Goal: Task Accomplishment & Management: Use online tool/utility

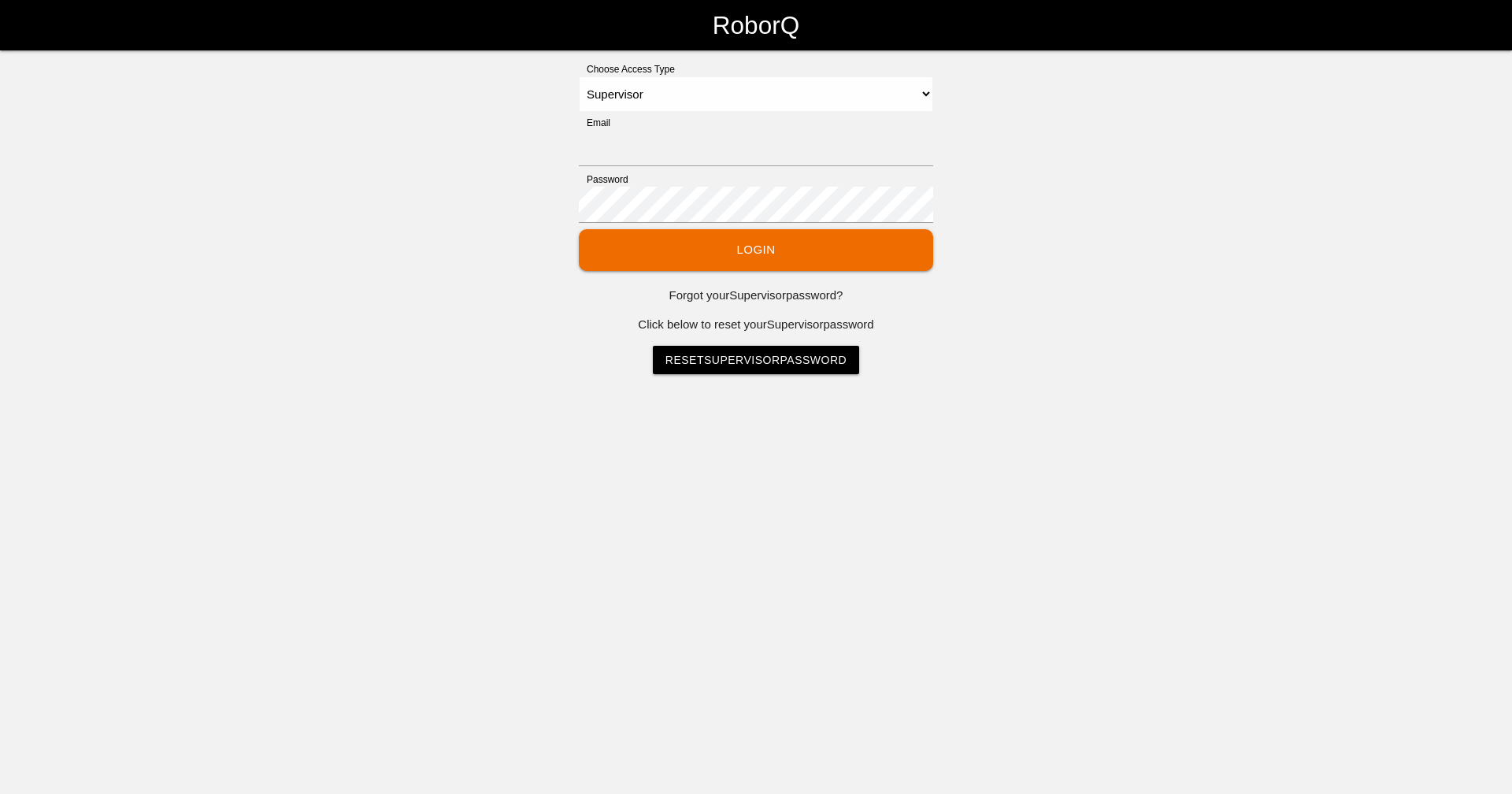
select select "Supervisor"
type input "[EMAIL_ADDRESS][DOMAIN_NAME]"
click at [701, 251] on button "Login" at bounding box center [756, 251] width 354 height 42
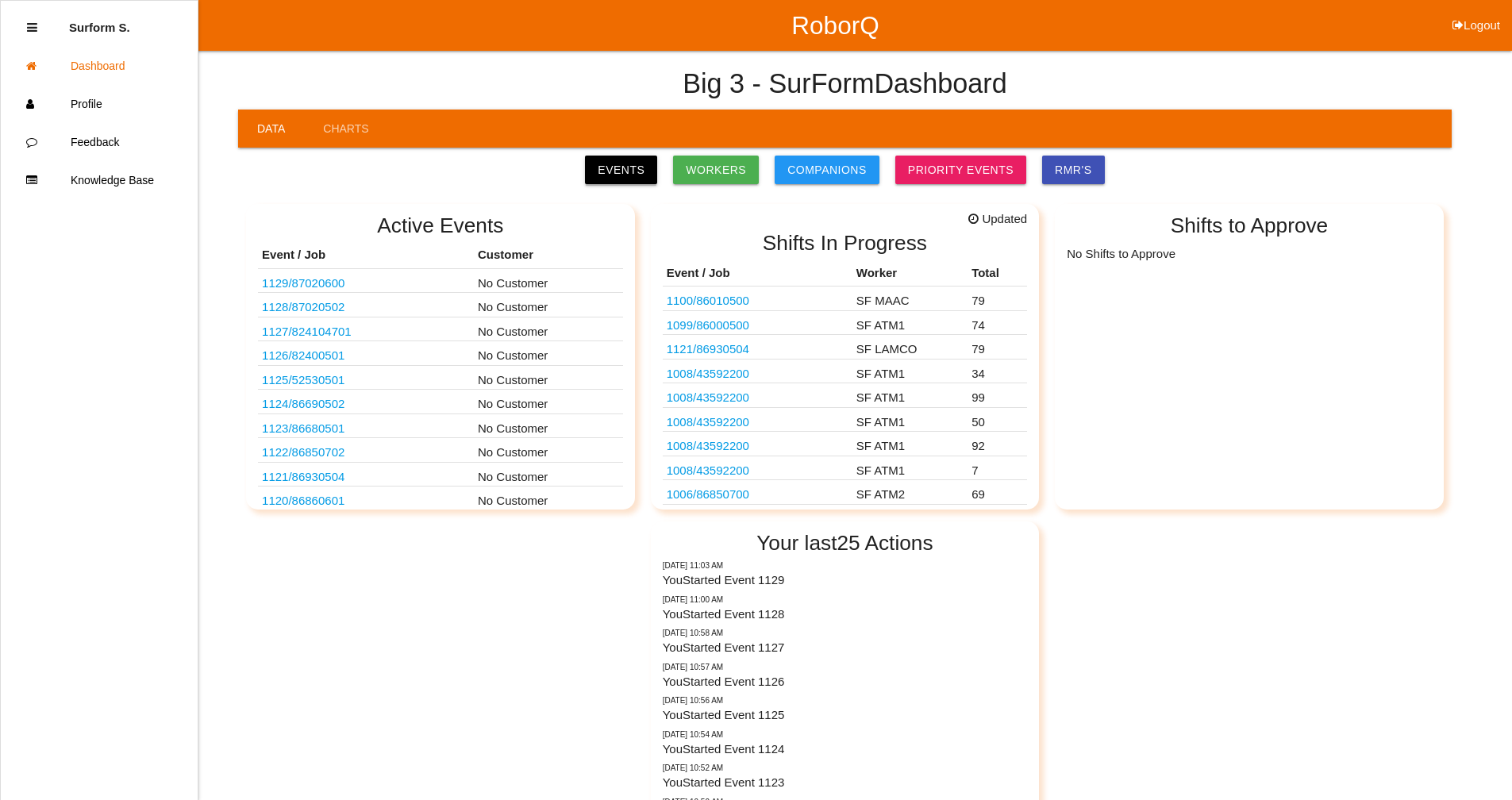
click at [646, 163] on link "Events" at bounding box center [621, 170] width 72 height 28
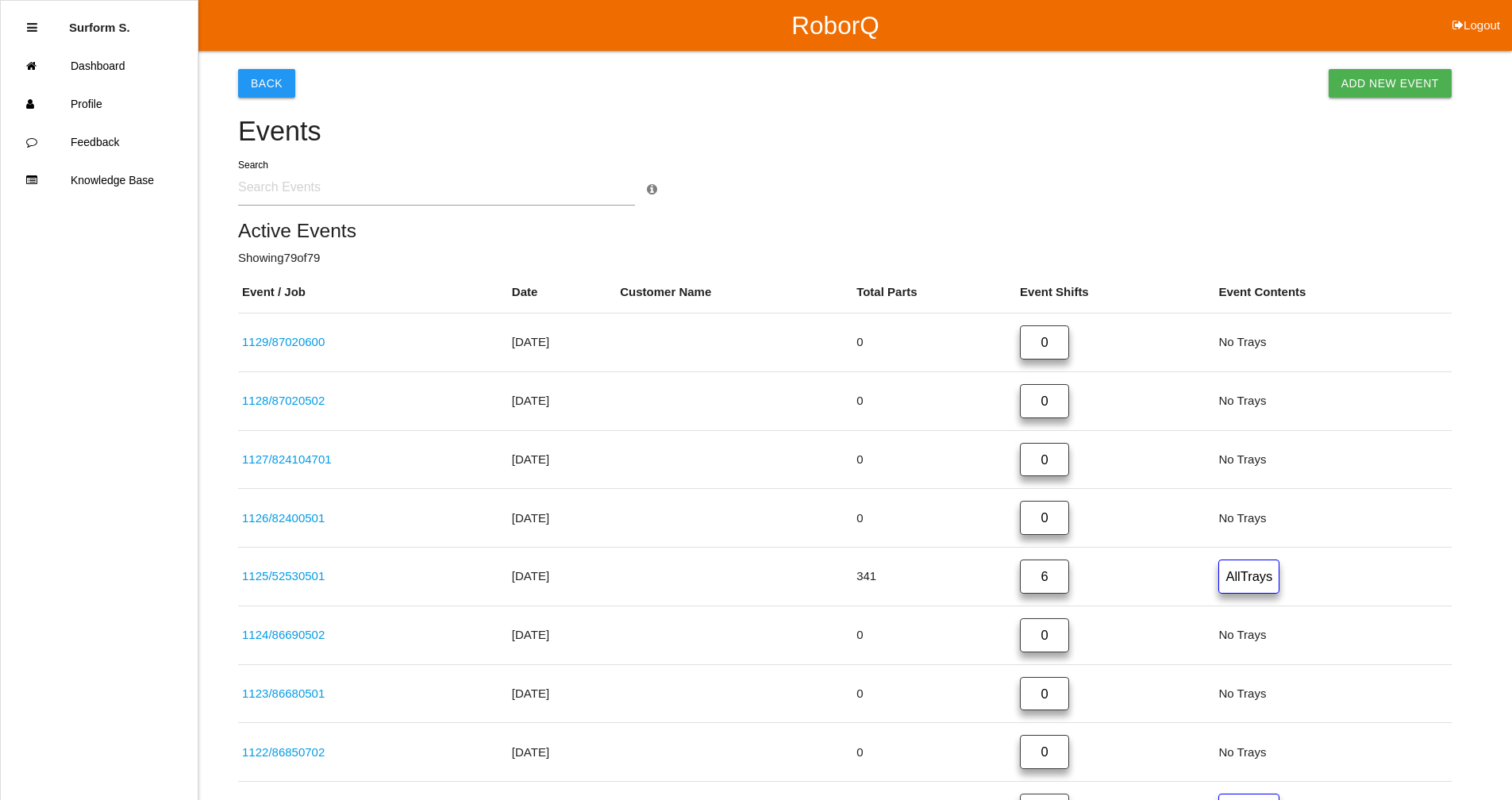
click at [452, 194] on input "text" at bounding box center [436, 186] width 397 height 36
type input "8693"
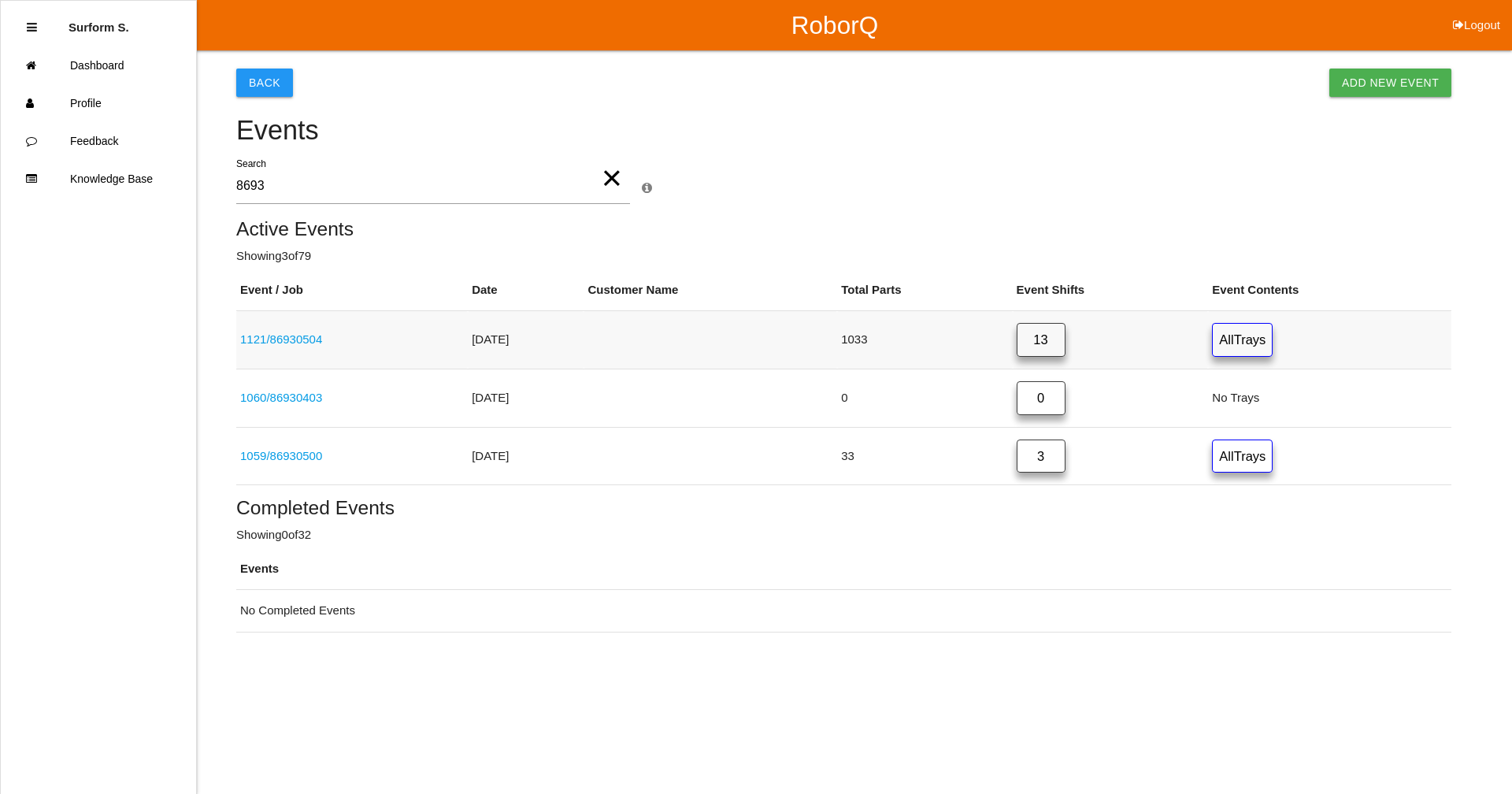
click at [310, 339] on link "1121 / 86930504" at bounding box center [280, 338] width 81 height 13
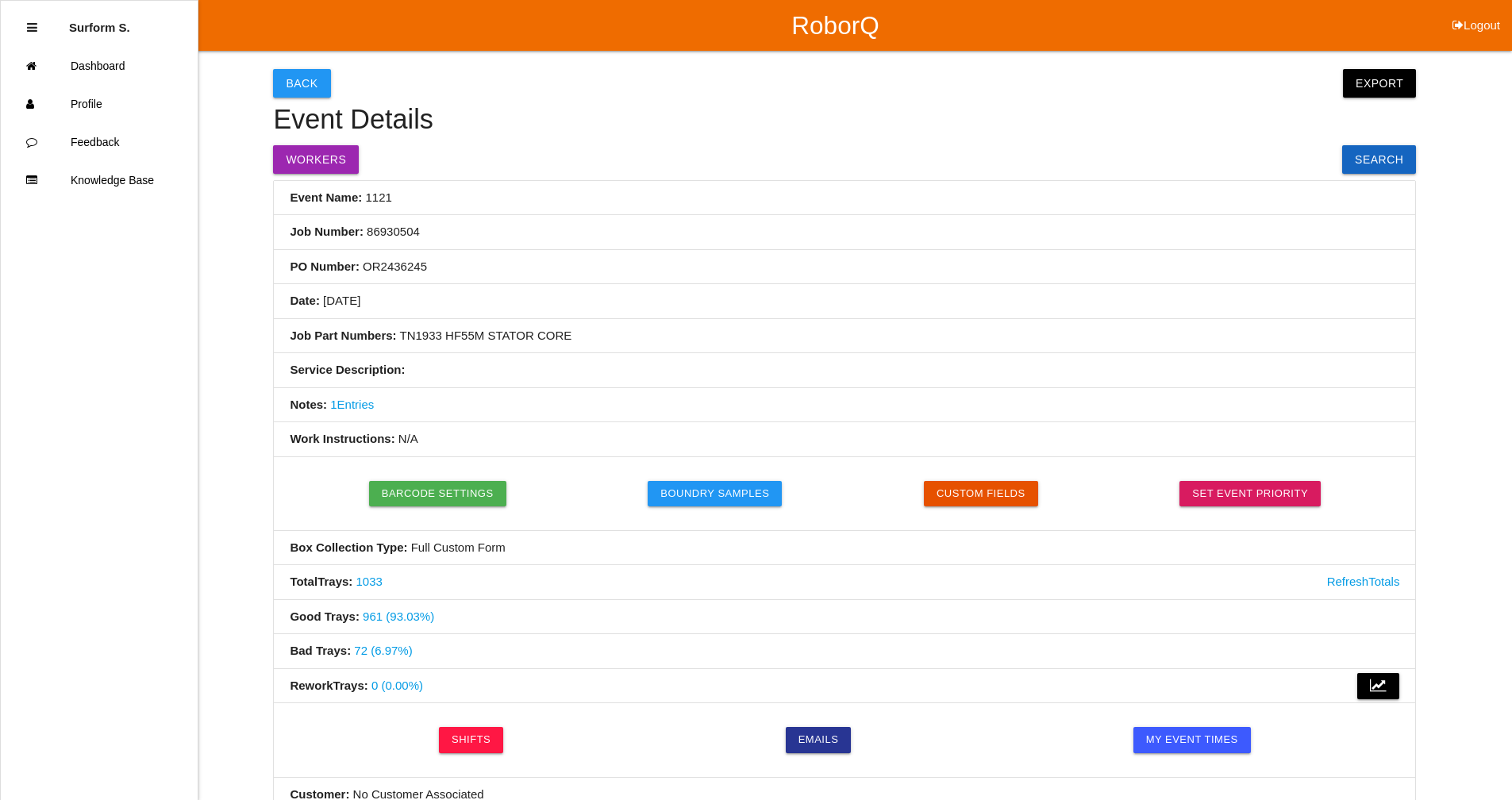
click at [373, 586] on link "1033" at bounding box center [370, 581] width 26 height 13
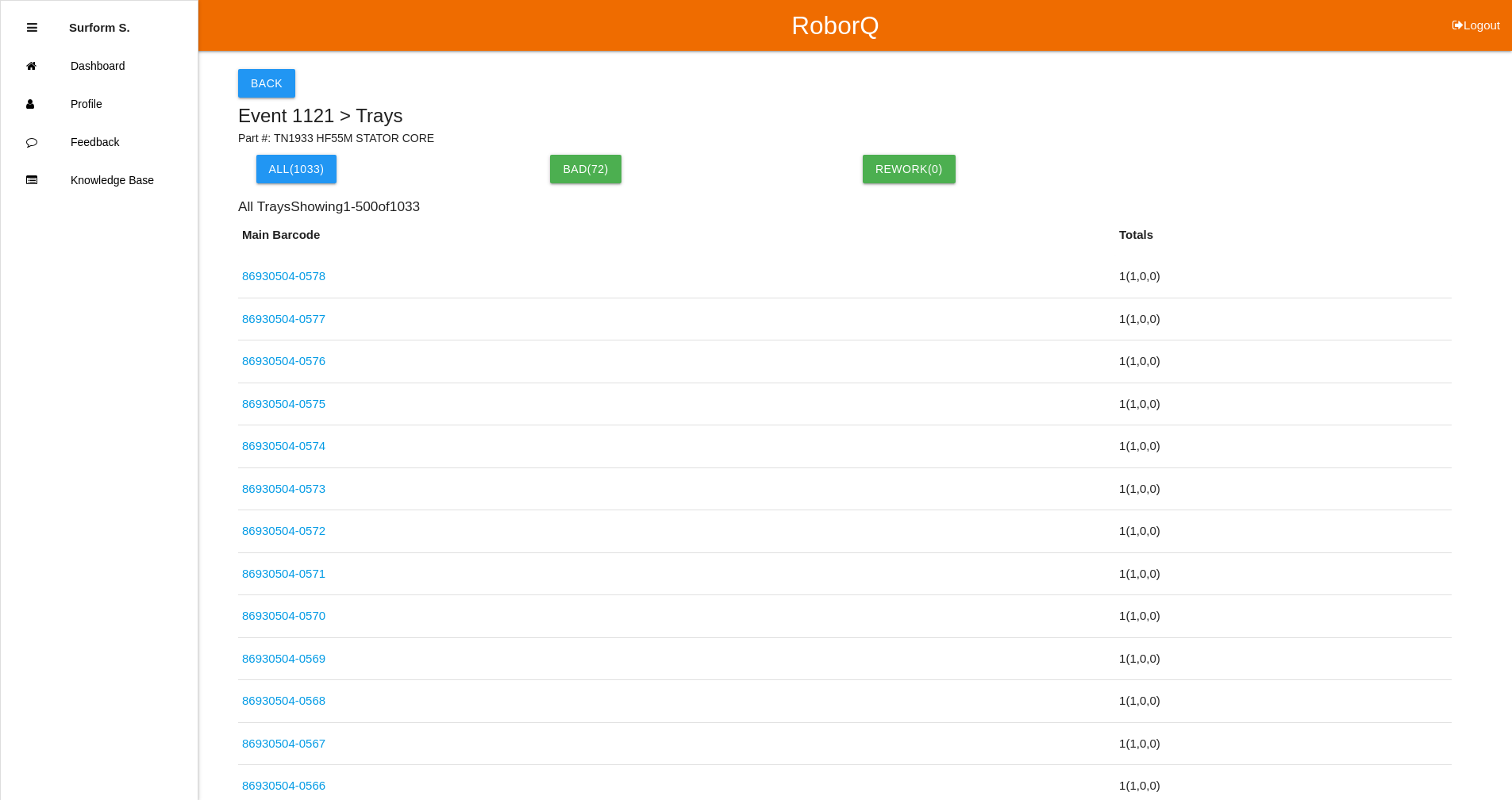
scroll to position [18374, 0]
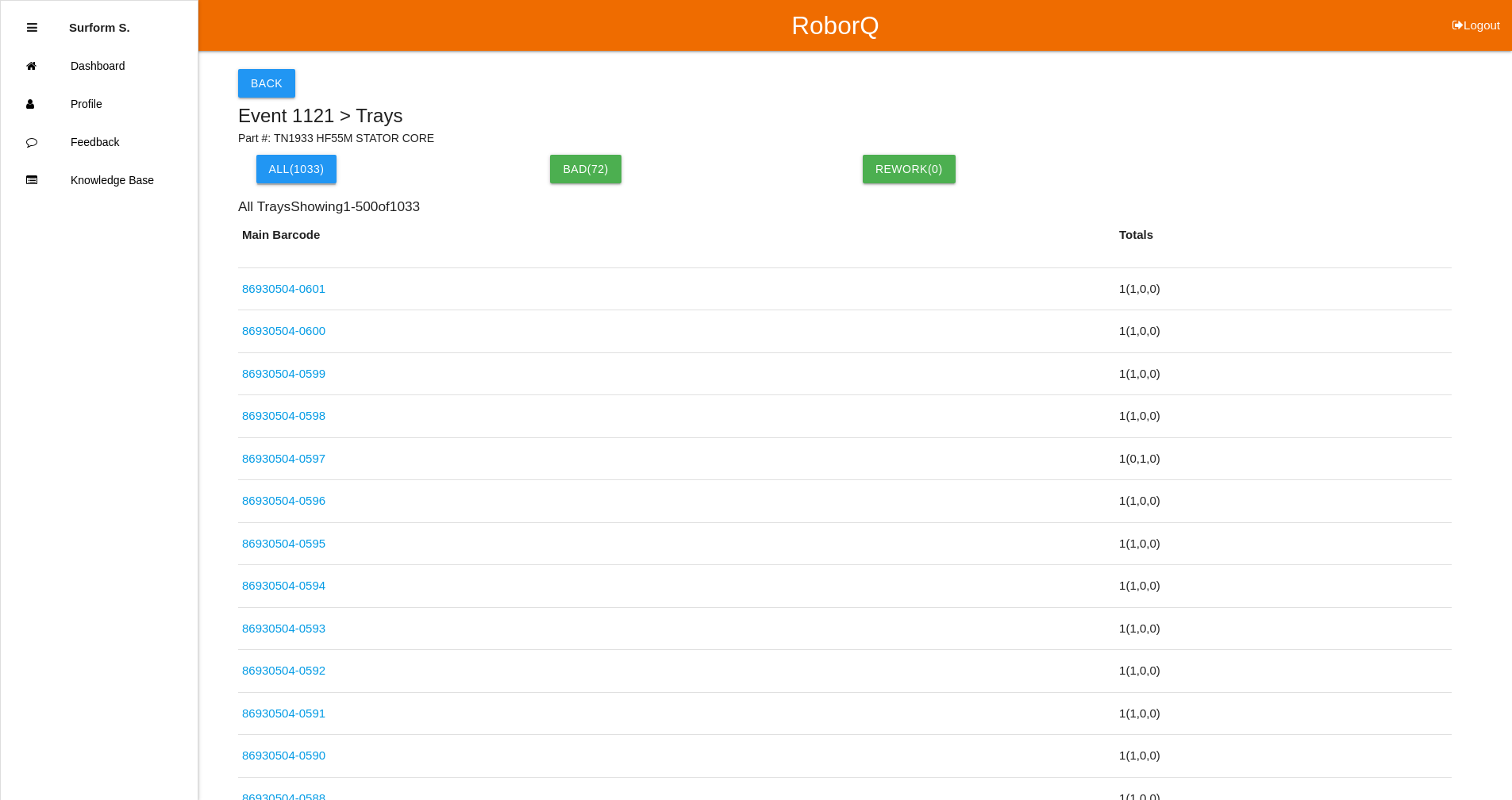
click at [302, 174] on button "All( 1033 )" at bounding box center [297, 169] width 81 height 28
click at [267, 80] on button "Back" at bounding box center [267, 83] width 57 height 28
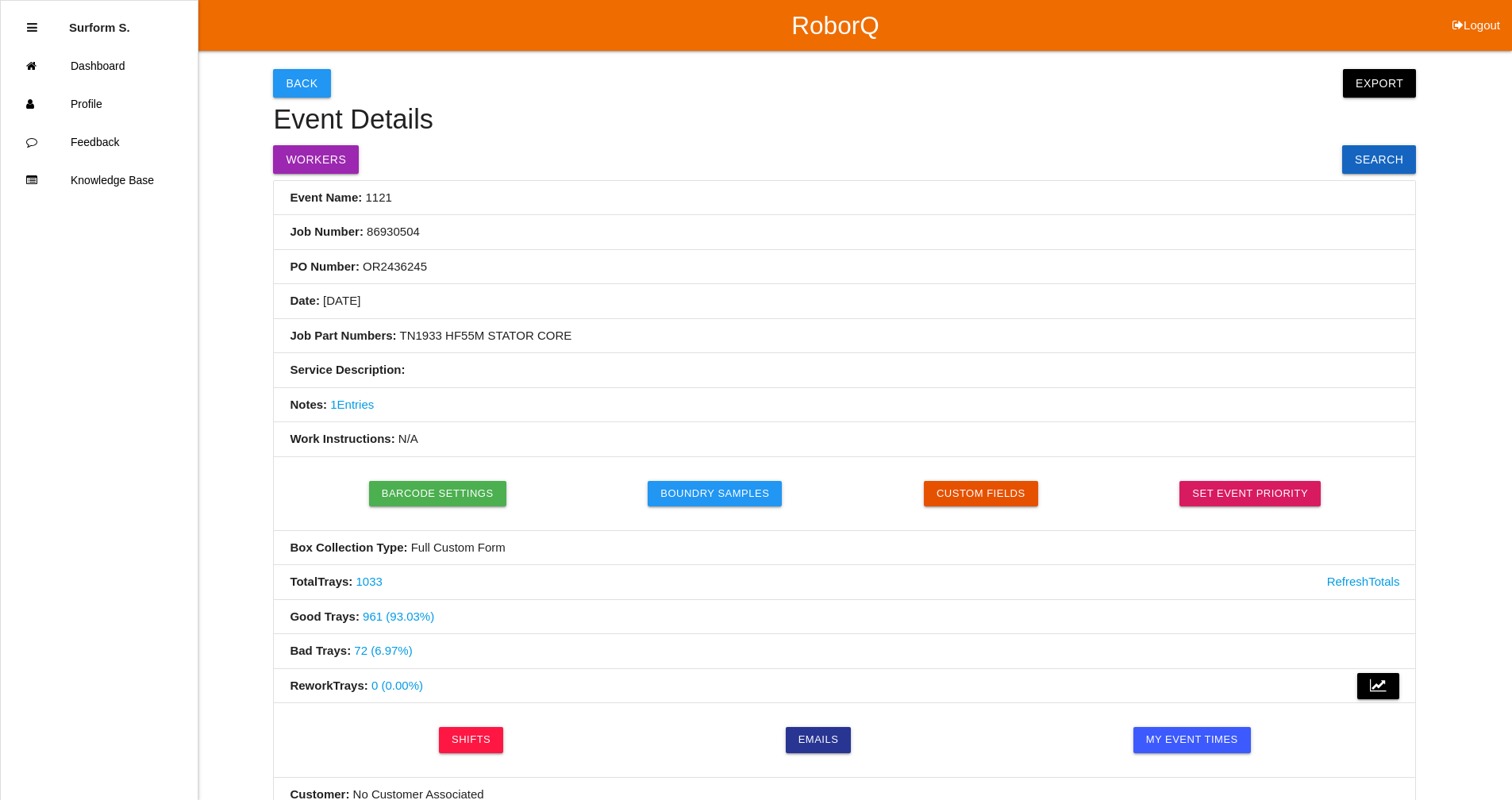
click at [356, 653] on link "72 (6.97%)" at bounding box center [383, 650] width 58 height 13
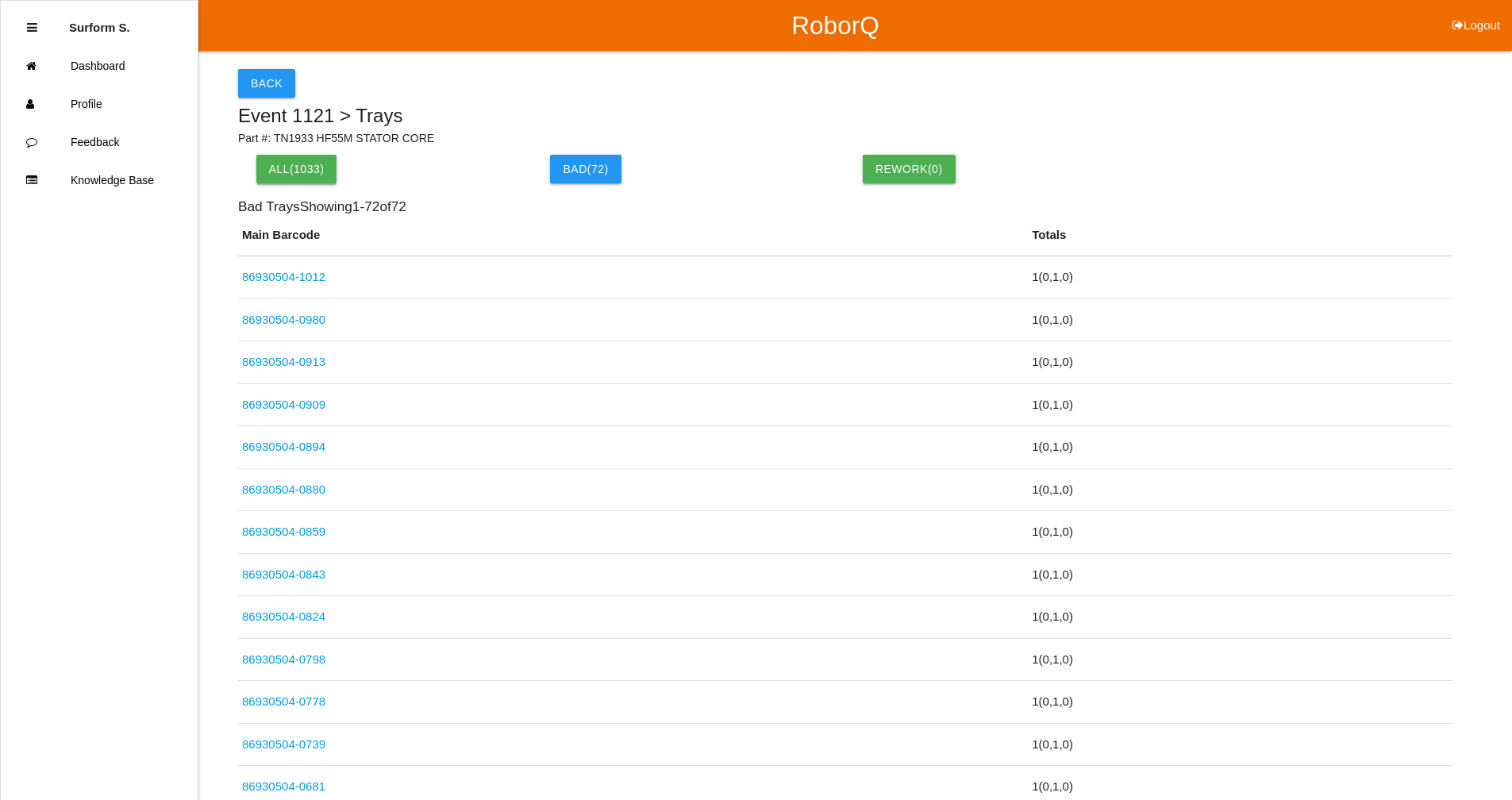
click at [298, 162] on button "All( 1033 )" at bounding box center [297, 169] width 81 height 28
click at [263, 80] on button "Back" at bounding box center [267, 83] width 57 height 28
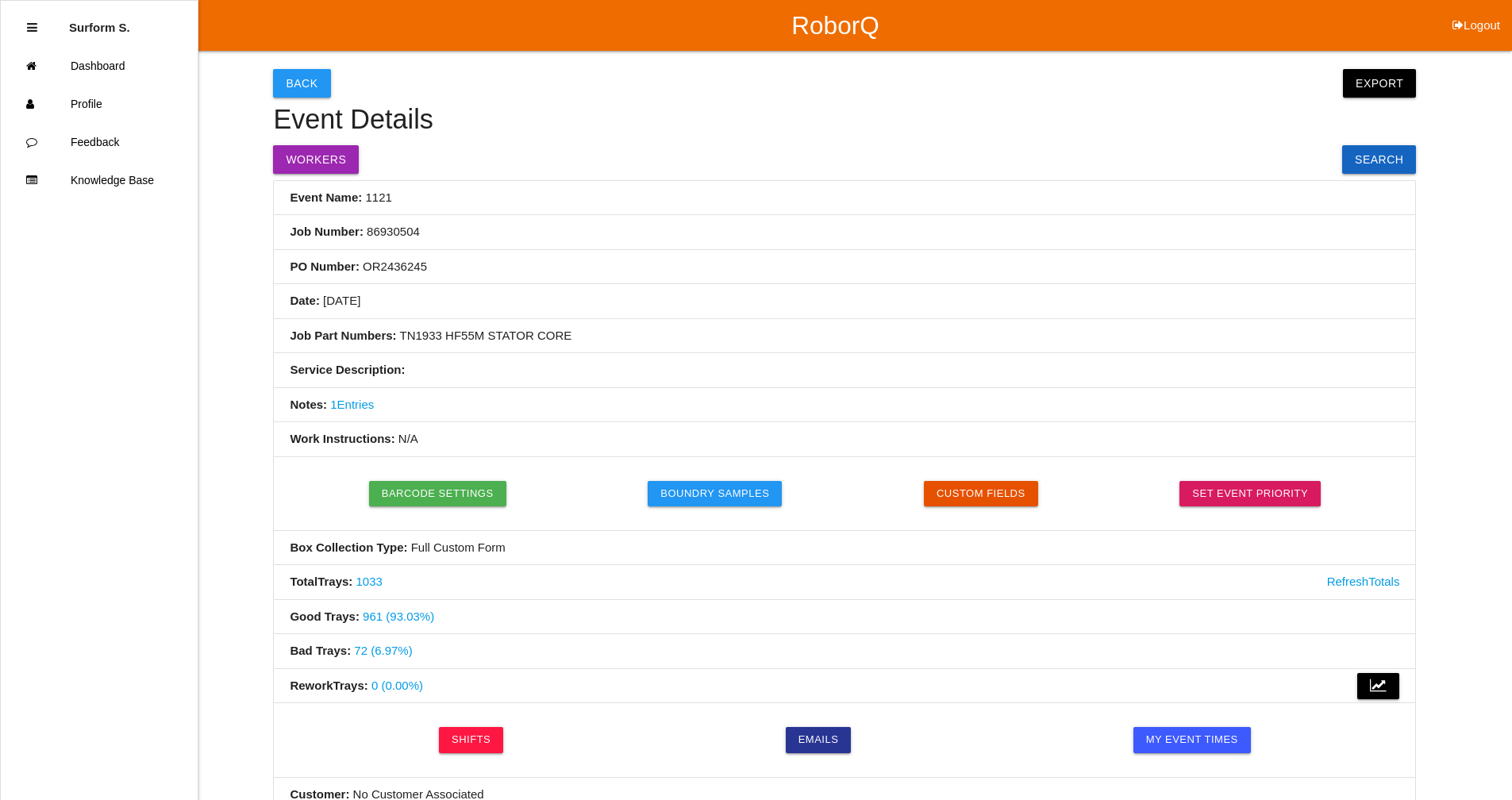
click at [365, 656] on link "72 (6.97%)" at bounding box center [383, 650] width 58 height 13
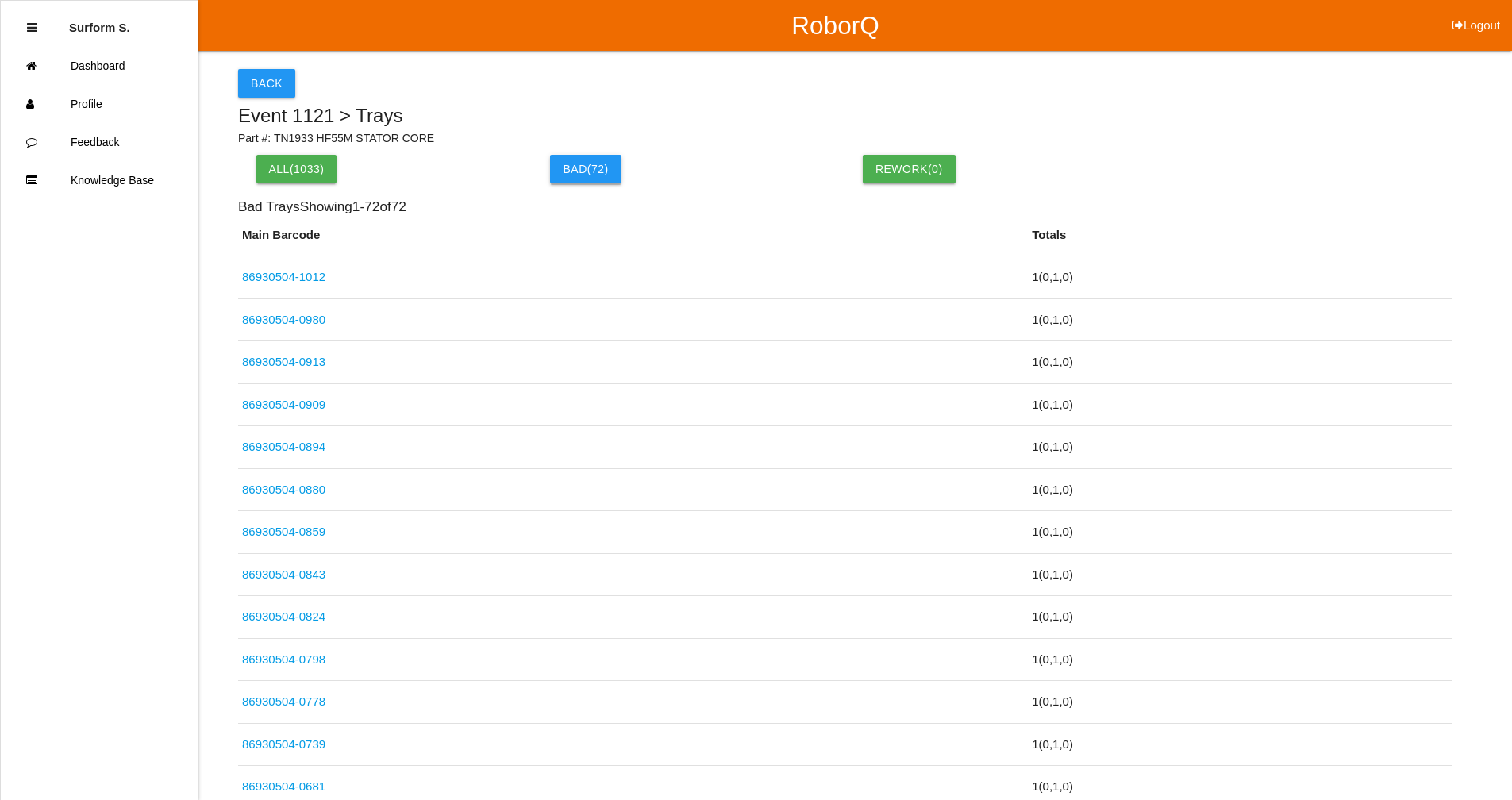
click at [598, 165] on button "Bad ( 72 )" at bounding box center [586, 169] width 71 height 28
click at [276, 79] on button "Back" at bounding box center [267, 83] width 57 height 28
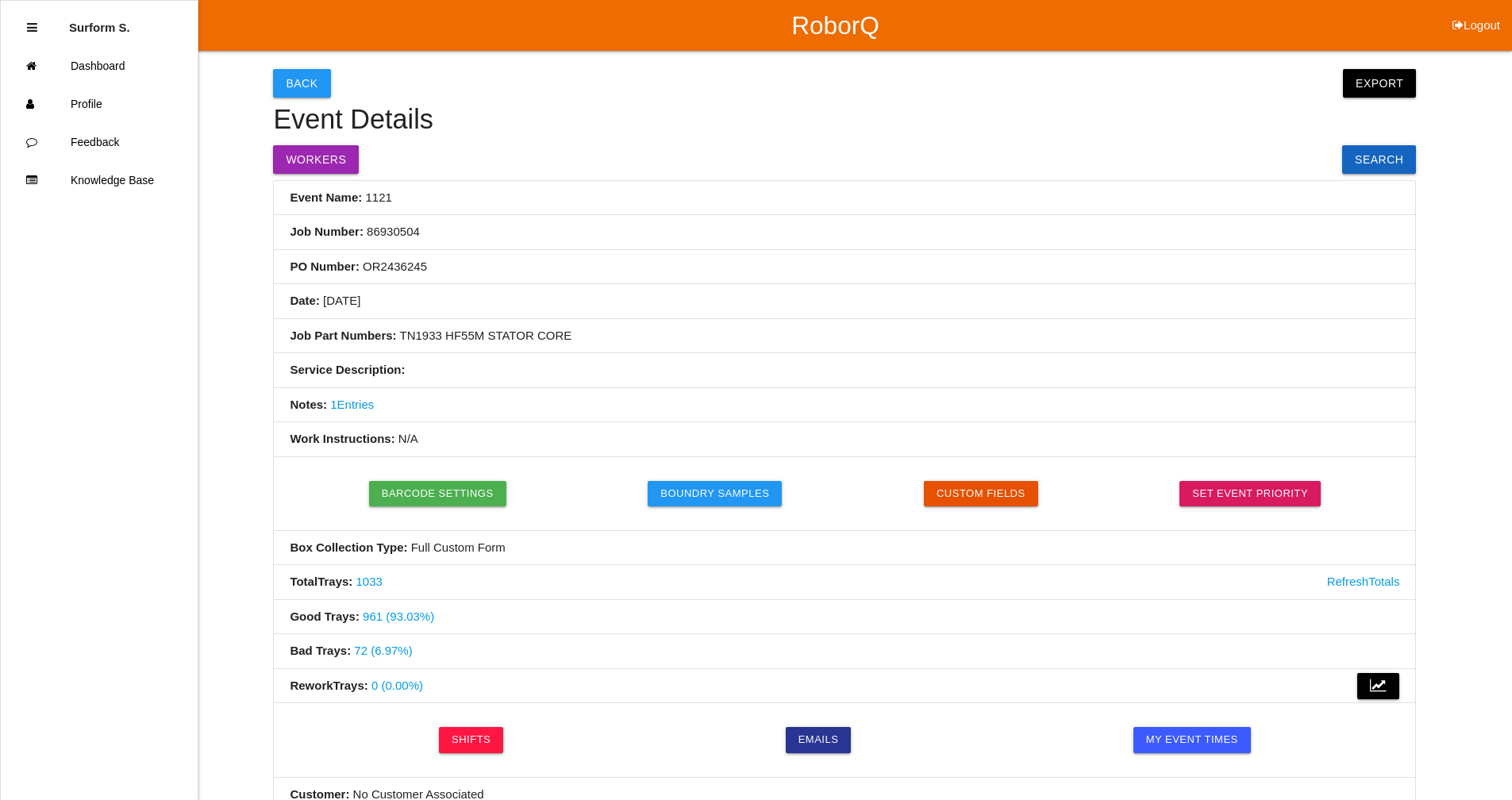
click at [364, 584] on link "1033" at bounding box center [370, 581] width 26 height 13
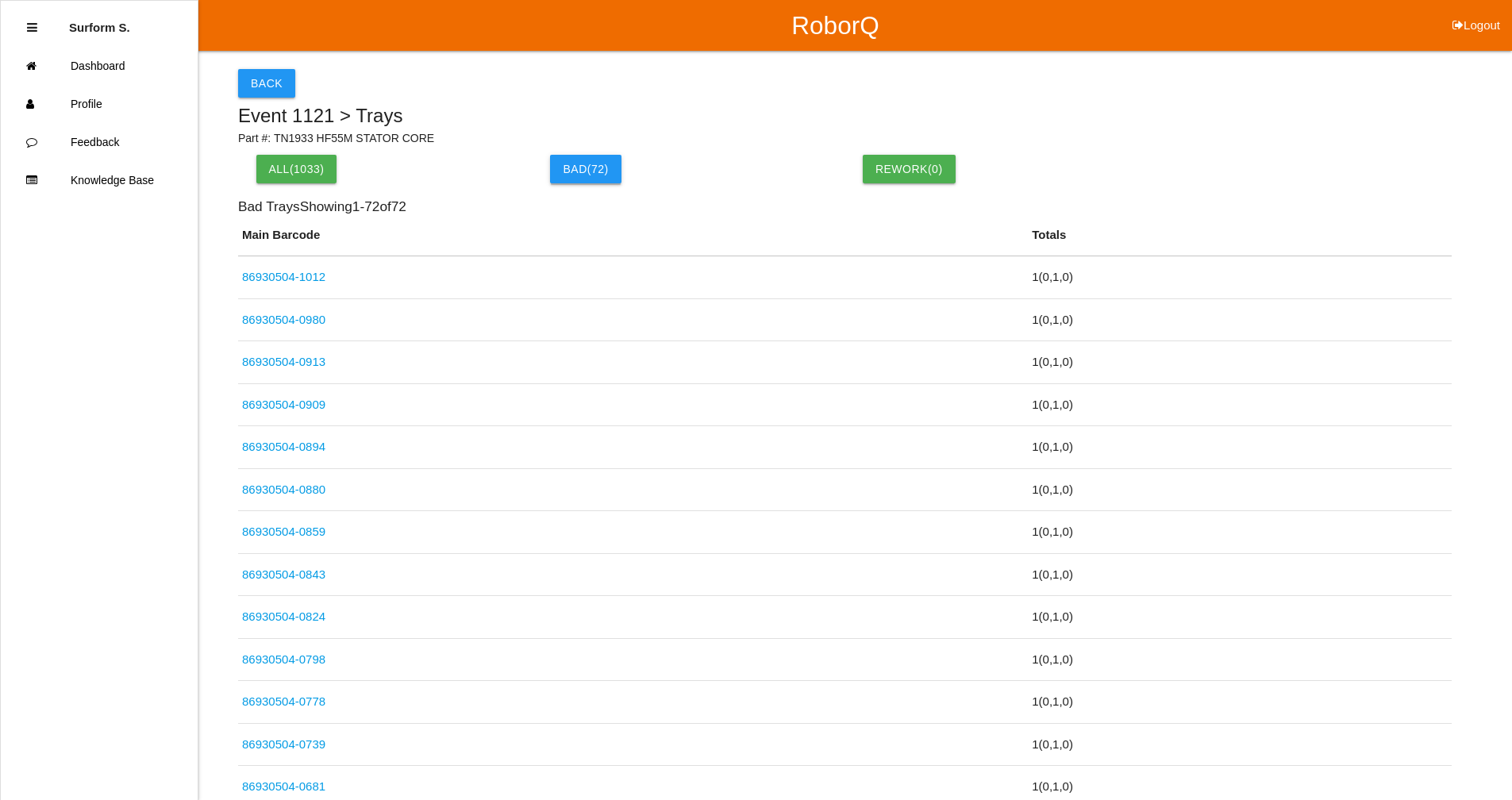
click at [578, 161] on button "Bad ( 72 )" at bounding box center [586, 169] width 71 height 28
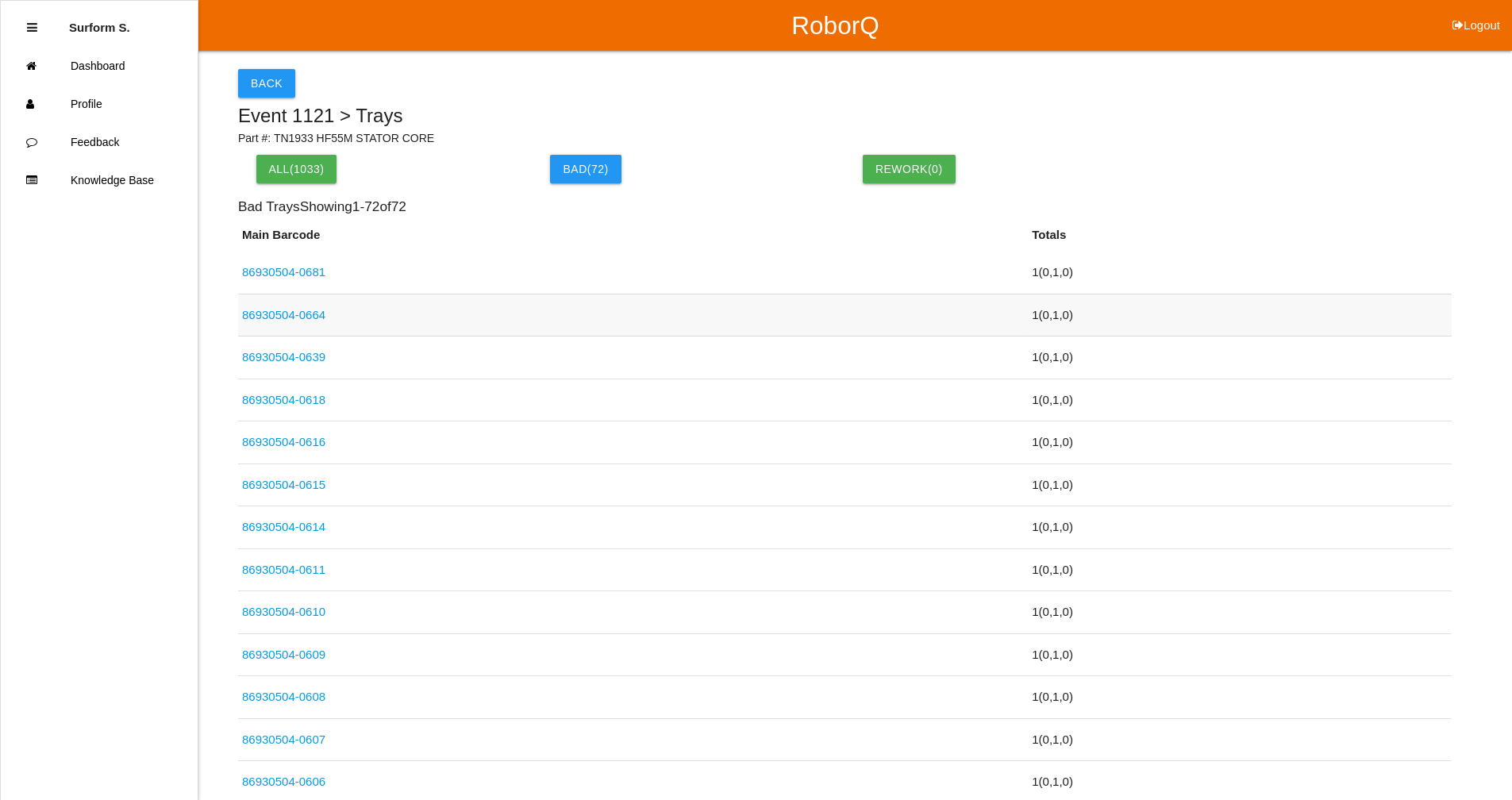
scroll to position [476, 0]
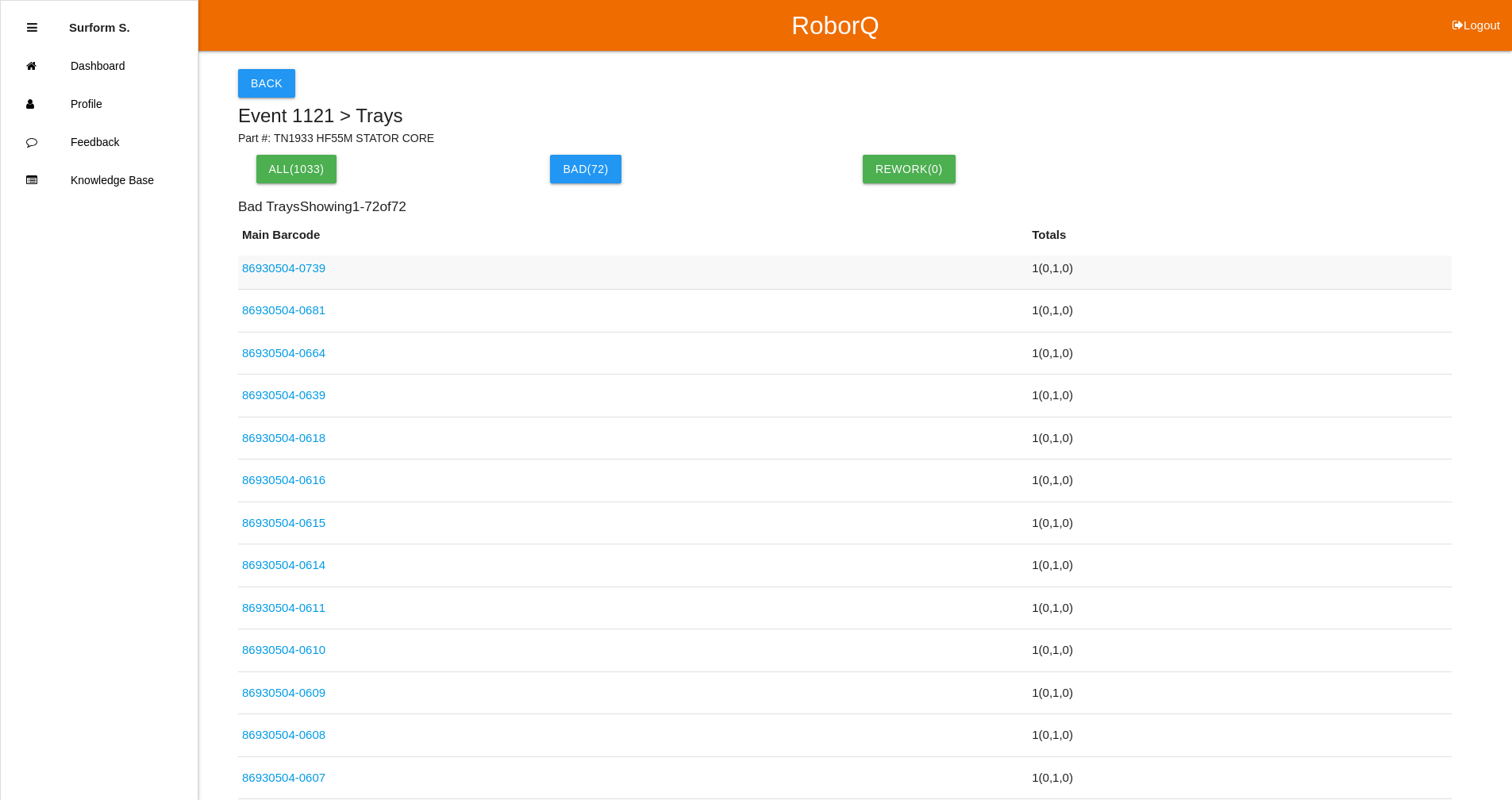
click at [278, 272] on link "86930504-0739" at bounding box center [284, 268] width 83 height 13
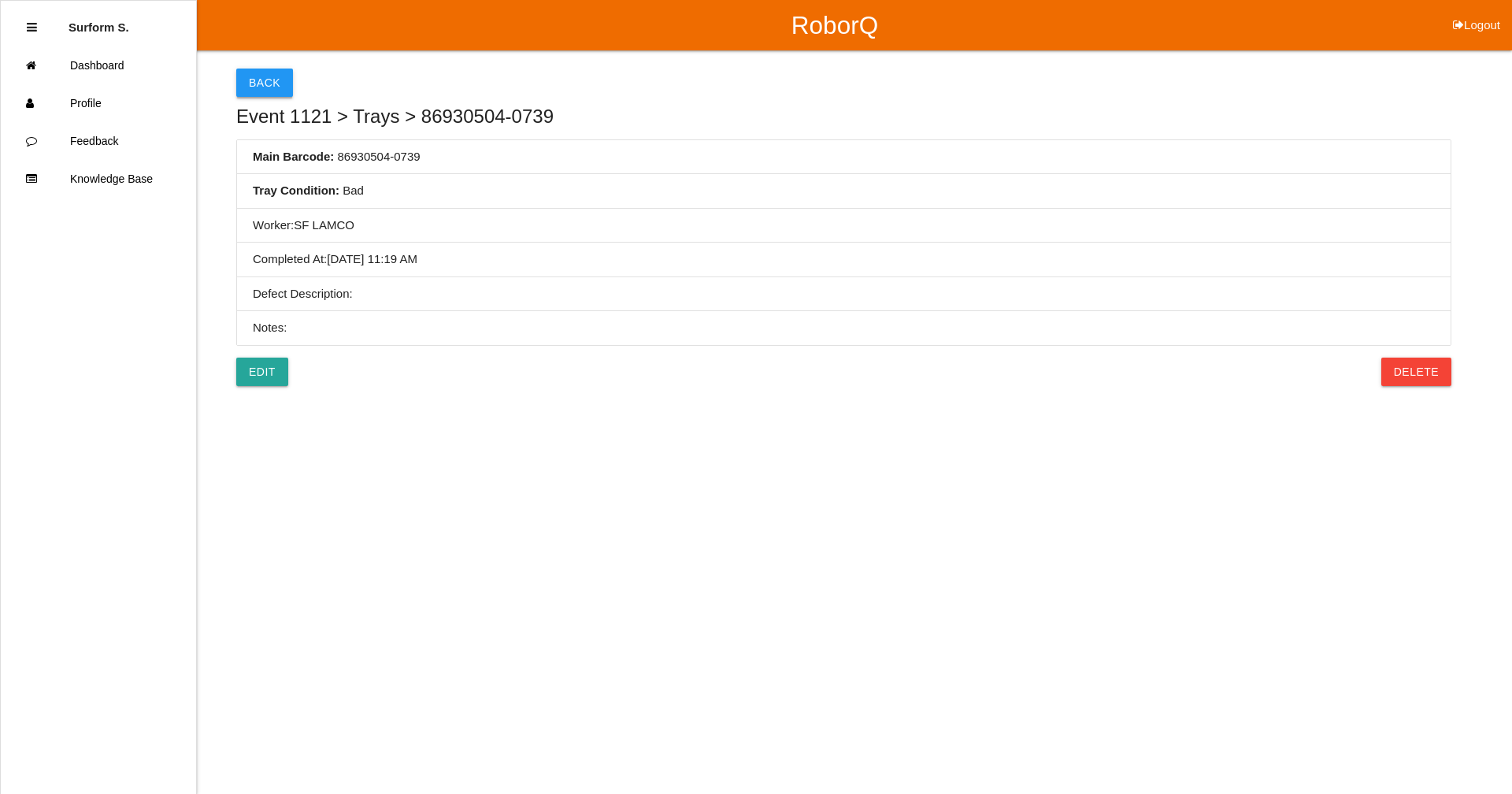
click at [269, 88] on button "Back" at bounding box center [265, 82] width 57 height 28
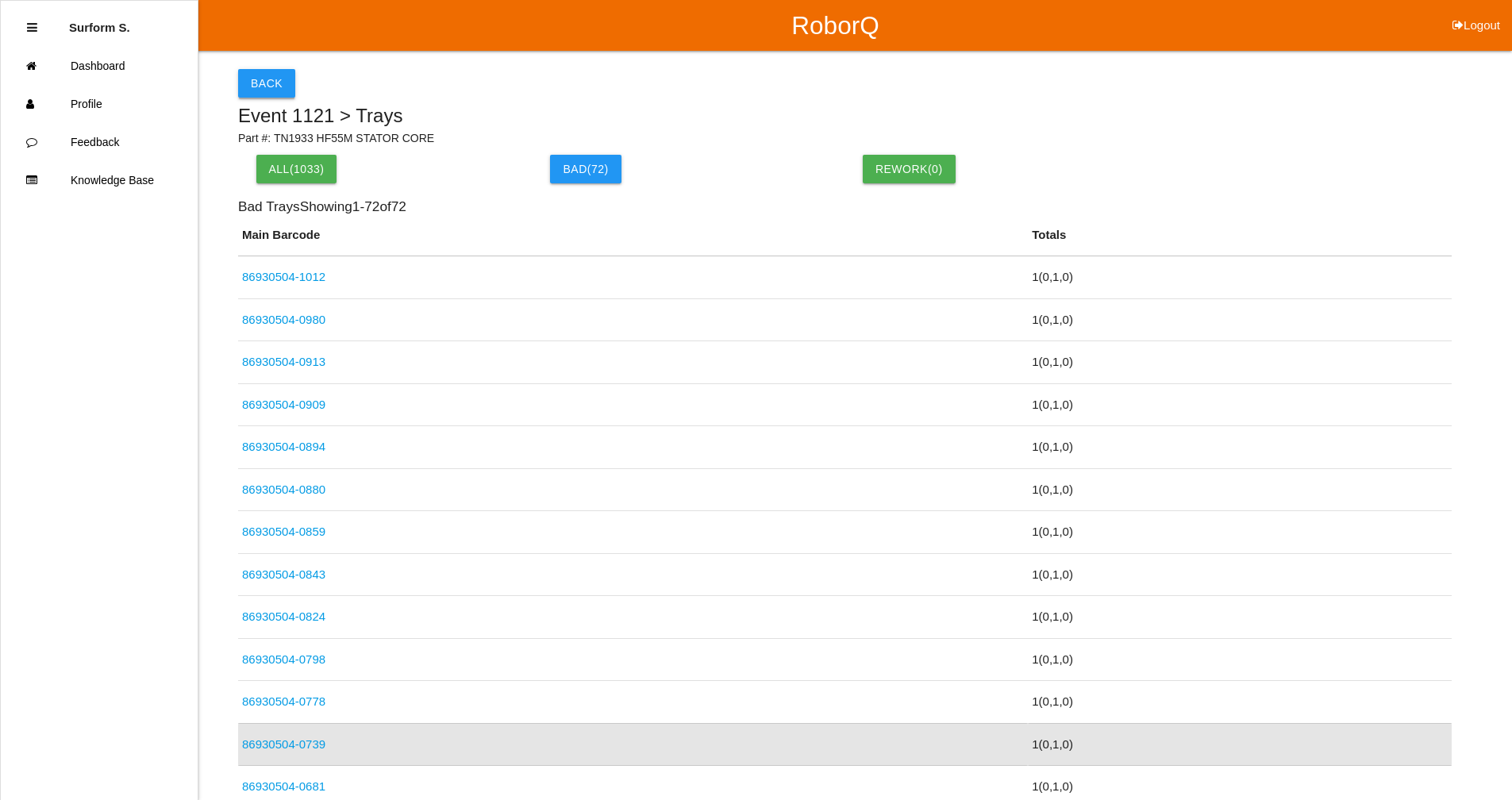
click at [267, 79] on button "Back" at bounding box center [267, 83] width 57 height 28
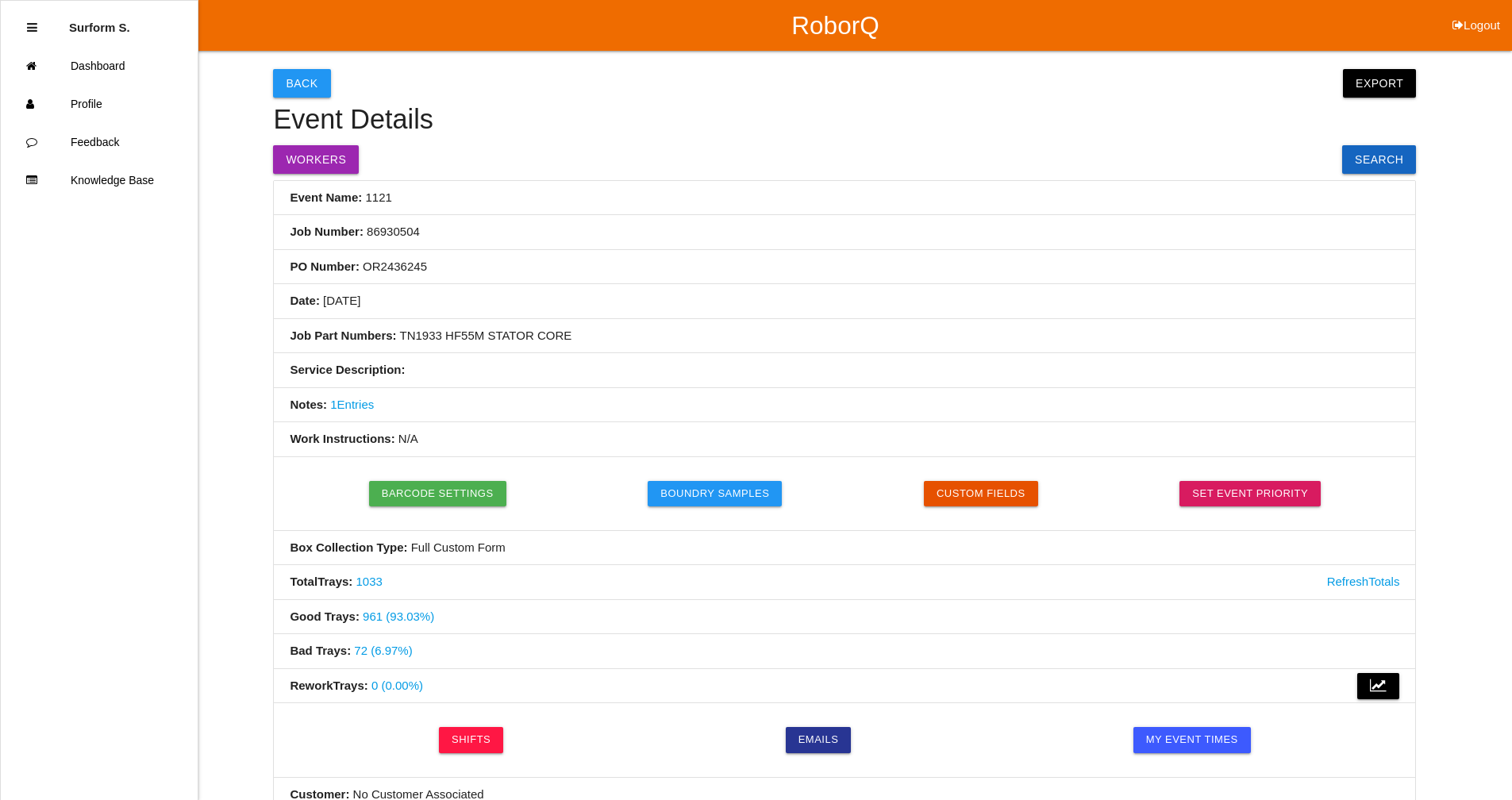
click at [1478, 11] on button "Logout" at bounding box center [1476, 5] width 72 height 11
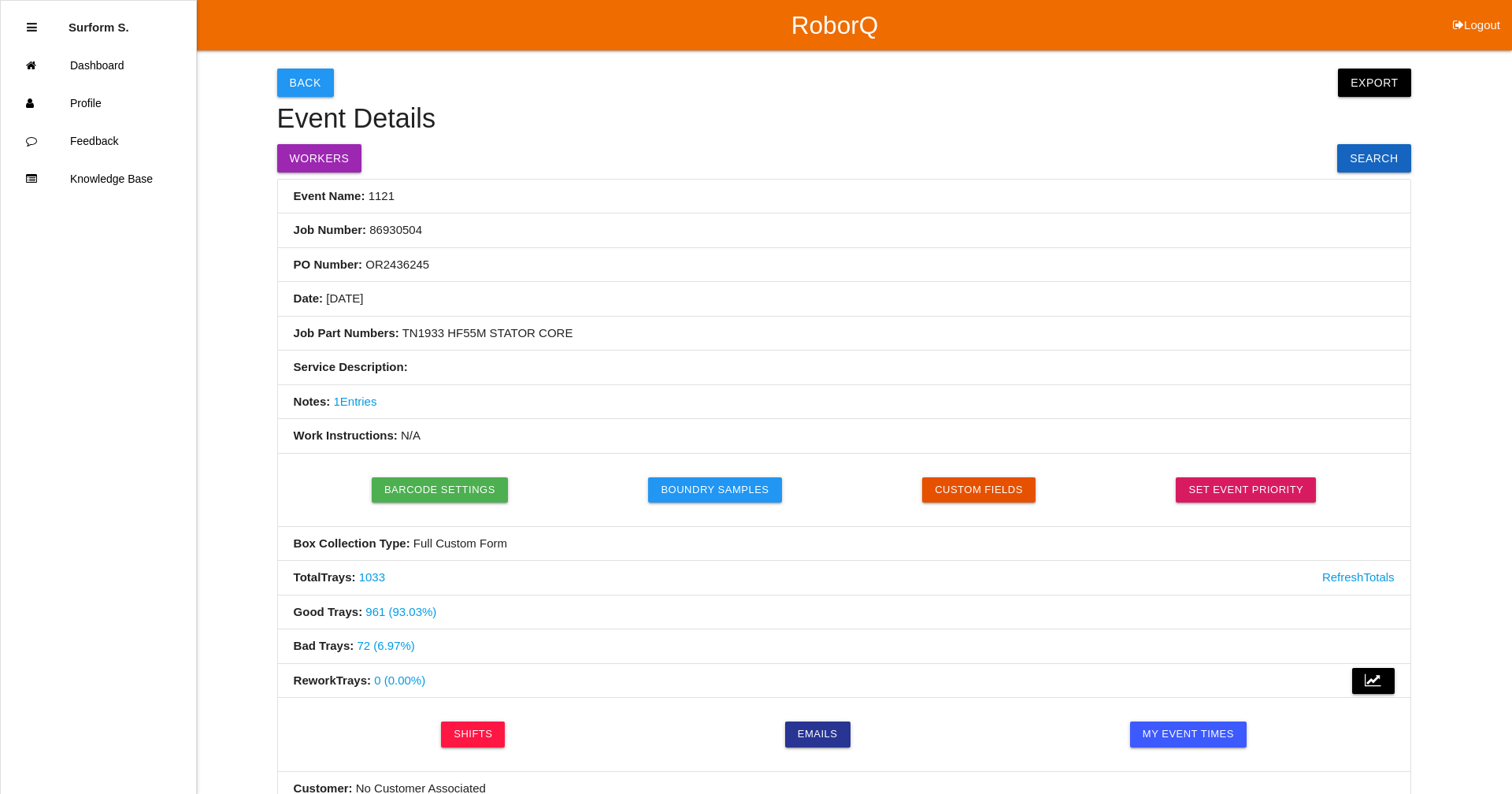
select select "Supervisor"
